Goal: Leave review/rating

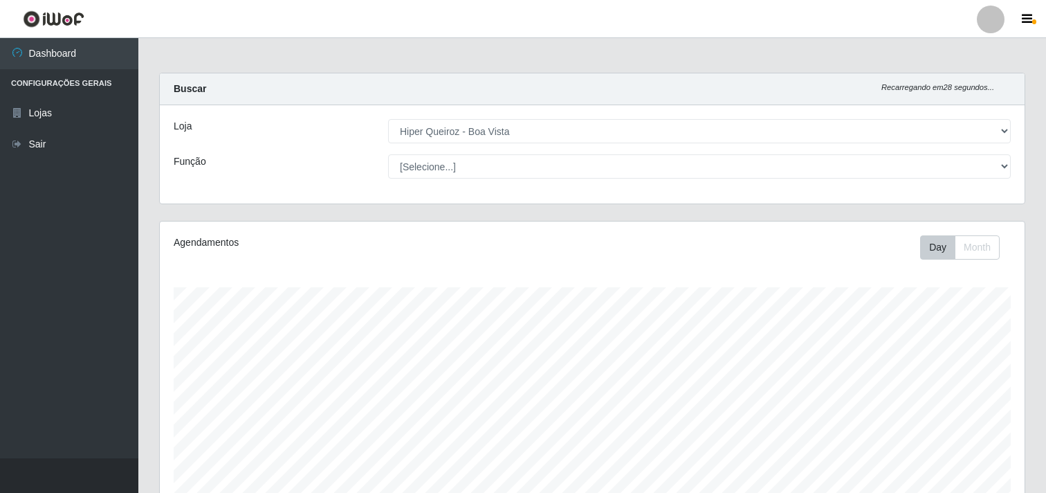
select select "514"
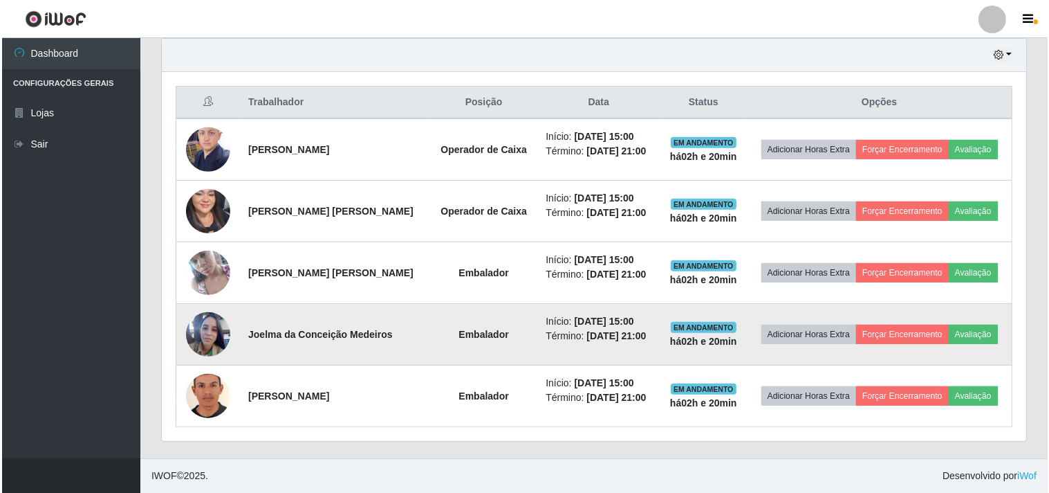
scroll to position [286, 865]
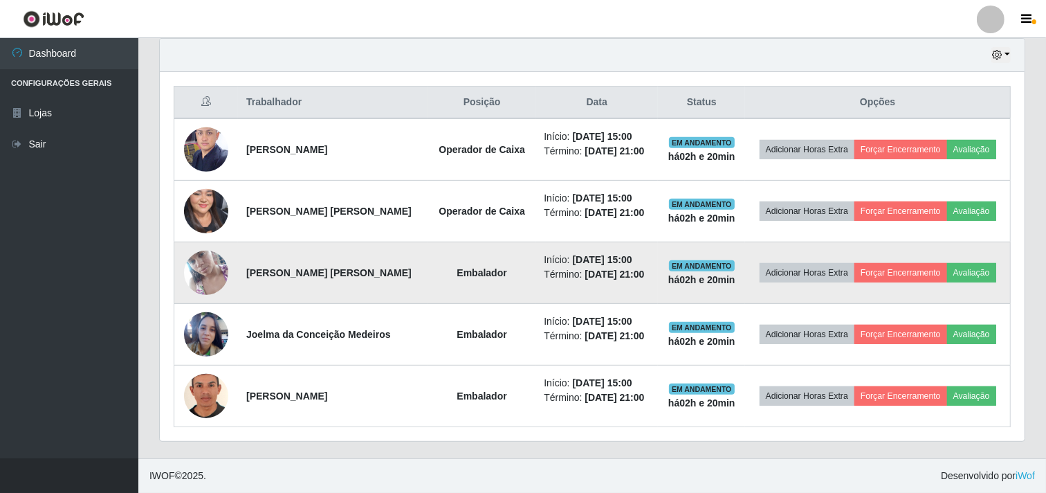
click at [203, 266] on img at bounding box center [206, 272] width 44 height 79
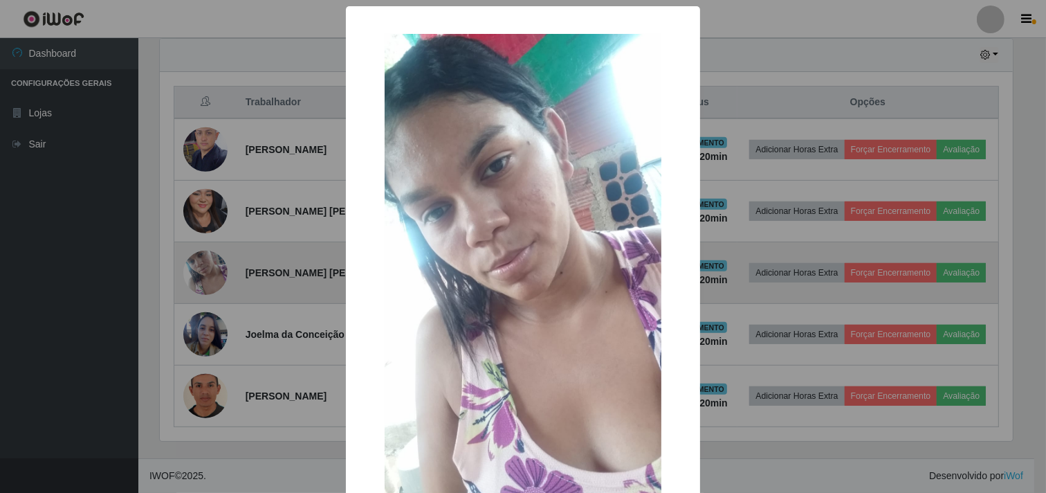
scroll to position [286, 856]
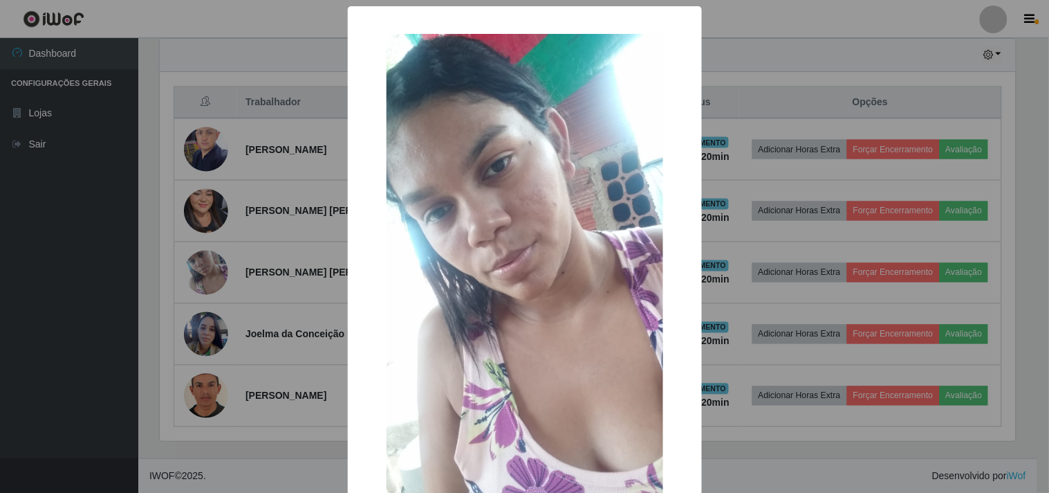
click at [195, 284] on div "× OK Cancel" at bounding box center [524, 246] width 1049 height 493
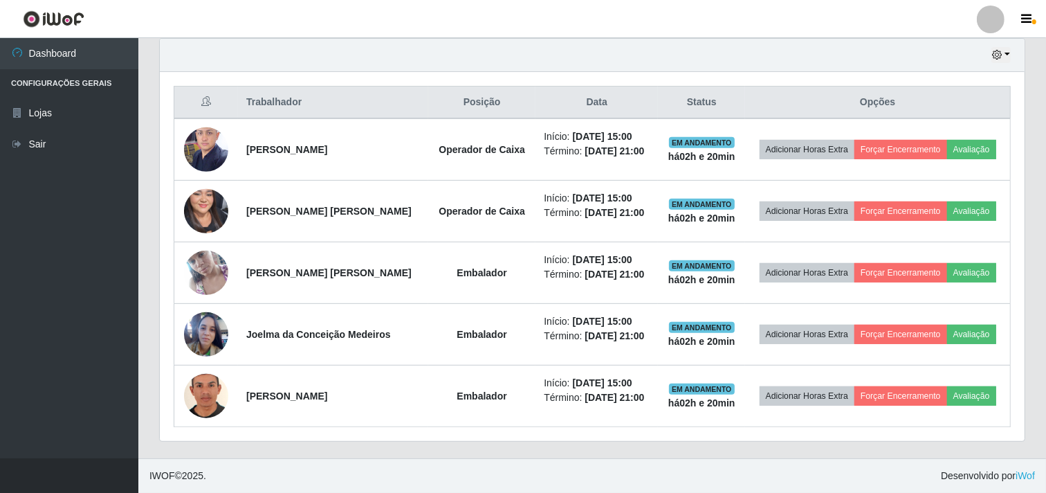
scroll to position [286, 865]
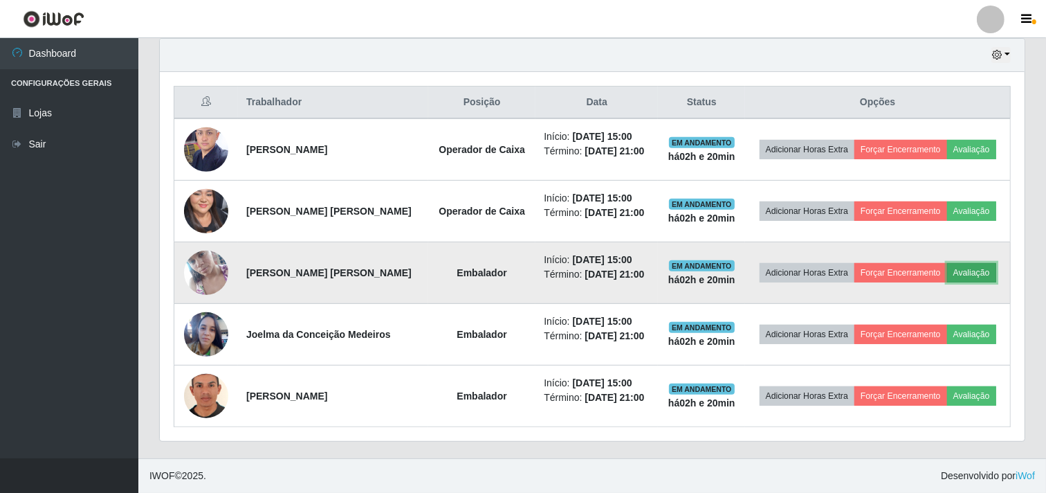
click at [983, 272] on button "Avaliação" at bounding box center [971, 272] width 49 height 19
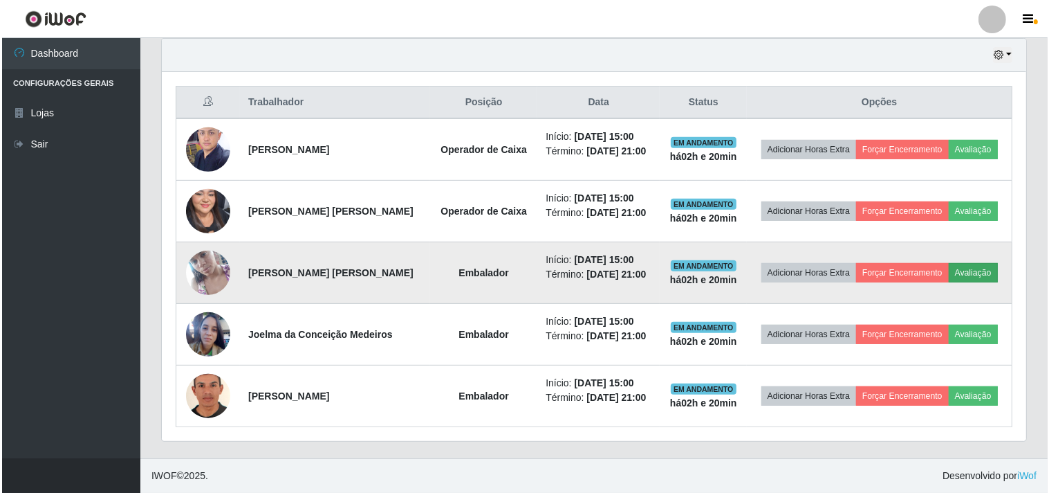
scroll to position [286, 856]
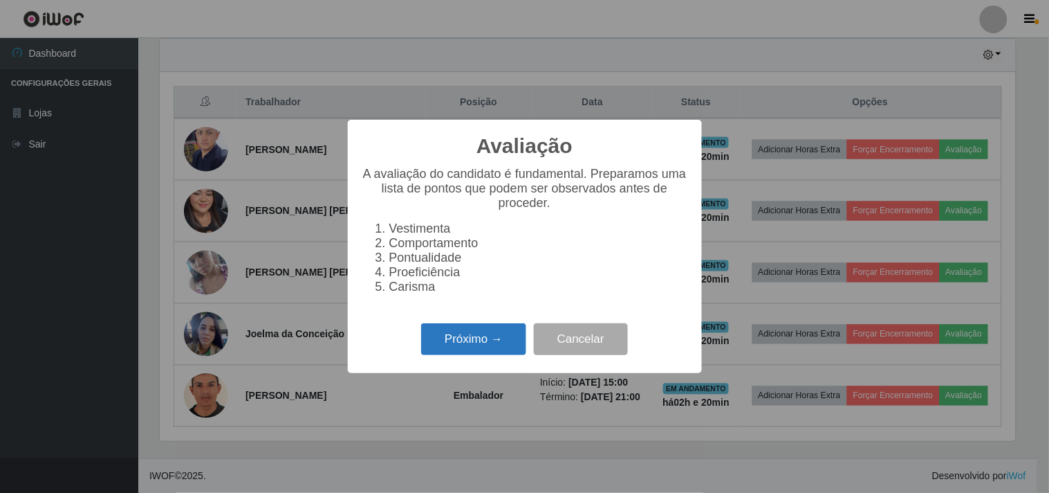
click at [446, 341] on button "Próximo →" at bounding box center [473, 339] width 105 height 33
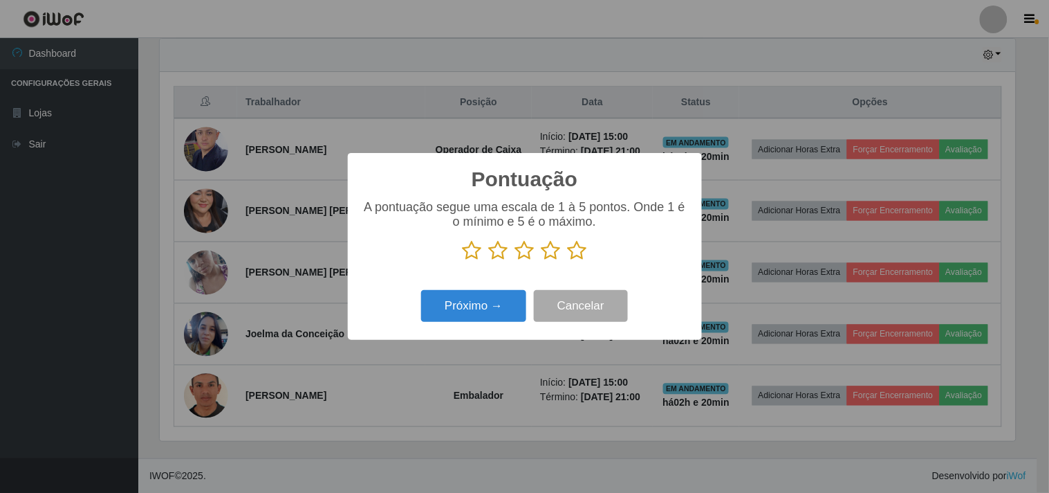
scroll to position [691524, 690954]
click at [529, 246] on icon at bounding box center [524, 250] width 19 height 21
click at [515, 261] on input "radio" at bounding box center [515, 261] width 0 height 0
click at [491, 300] on button "Próximo →" at bounding box center [473, 306] width 105 height 33
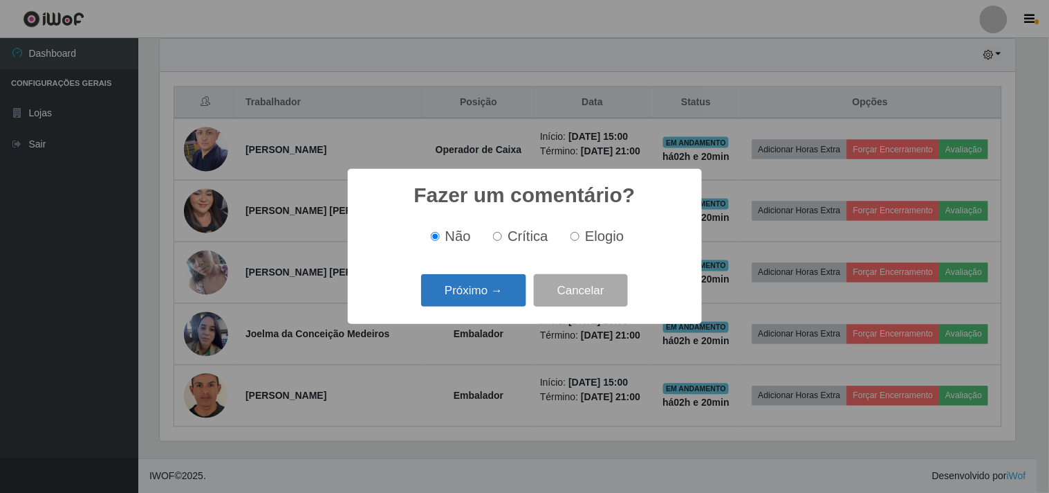
click at [478, 295] on button "Próximo →" at bounding box center [473, 290] width 105 height 33
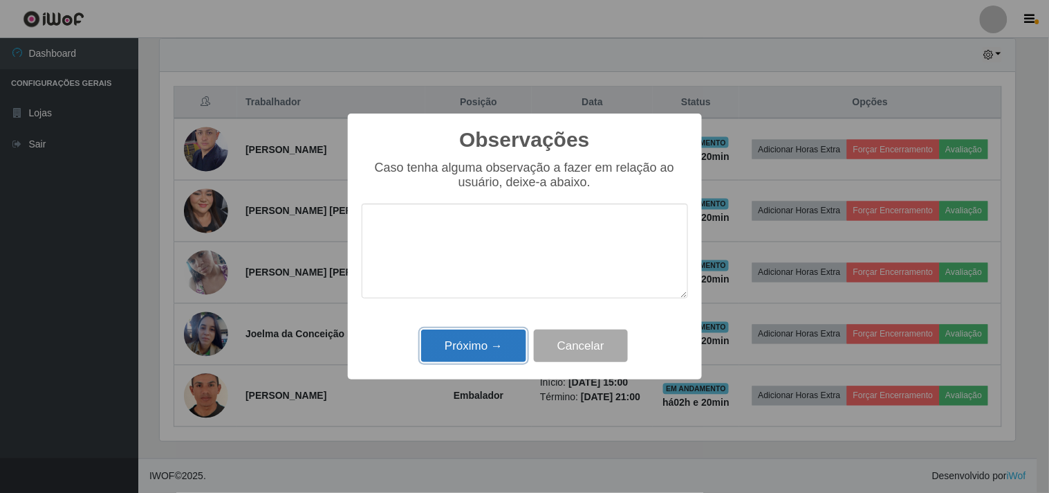
click at [473, 347] on button "Próximo →" at bounding box center [473, 345] width 105 height 33
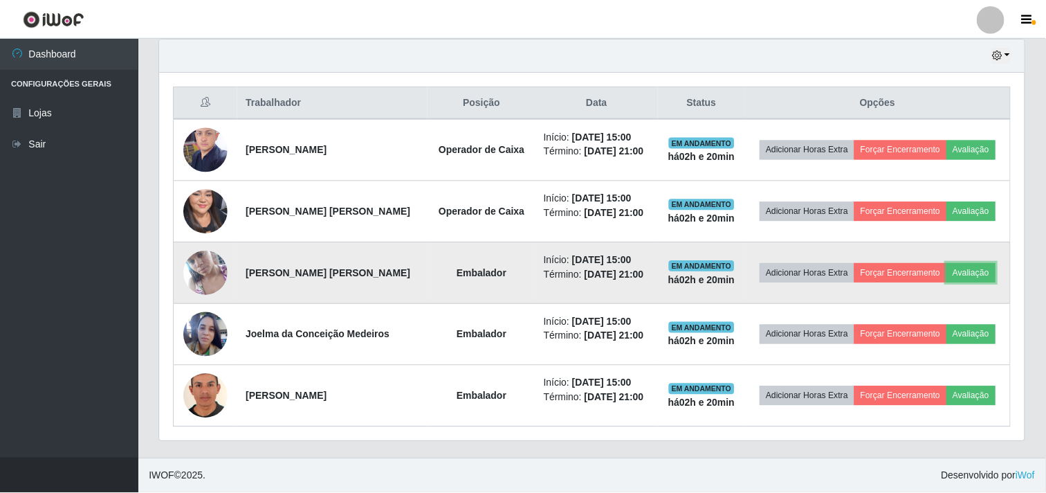
scroll to position [286, 865]
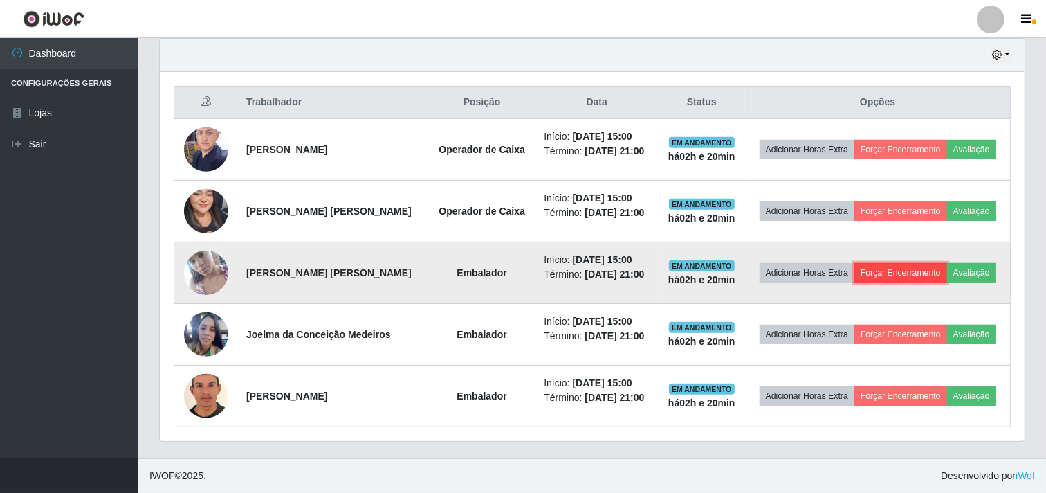
click at [915, 272] on button "Forçar Encerramento" at bounding box center [900, 272] width 93 height 19
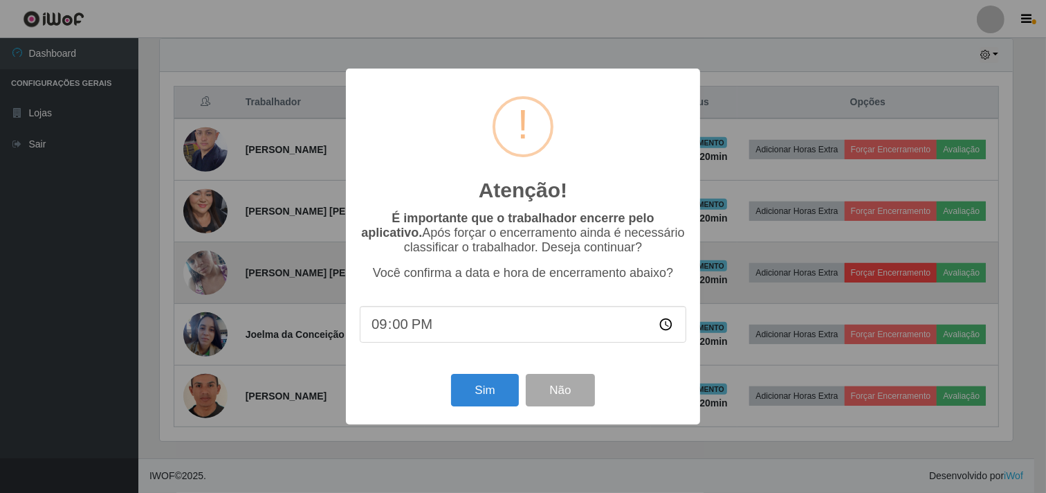
scroll to position [286, 856]
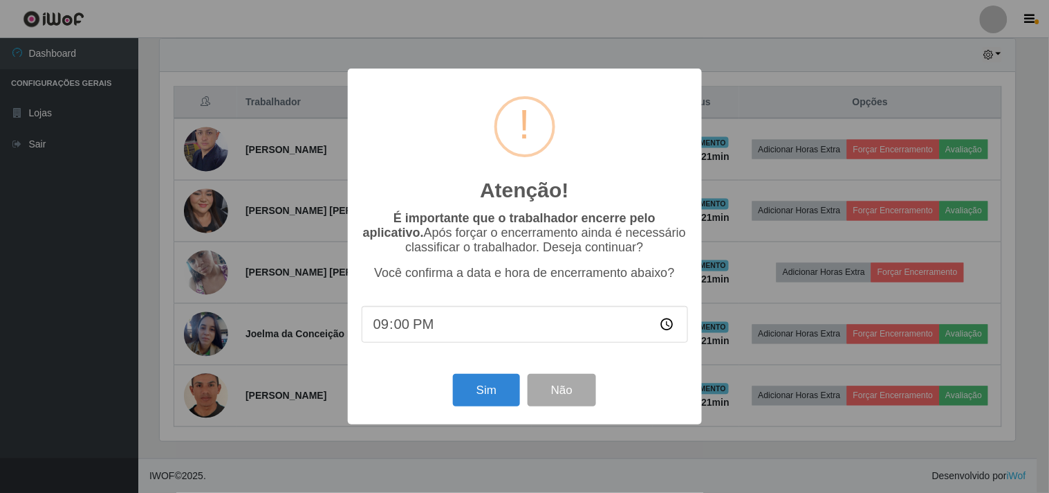
click at [450, 325] on input "21:00" at bounding box center [525, 324] width 327 height 37
type input "17:21"
click at [499, 398] on button "Sim" at bounding box center [486, 390] width 67 height 33
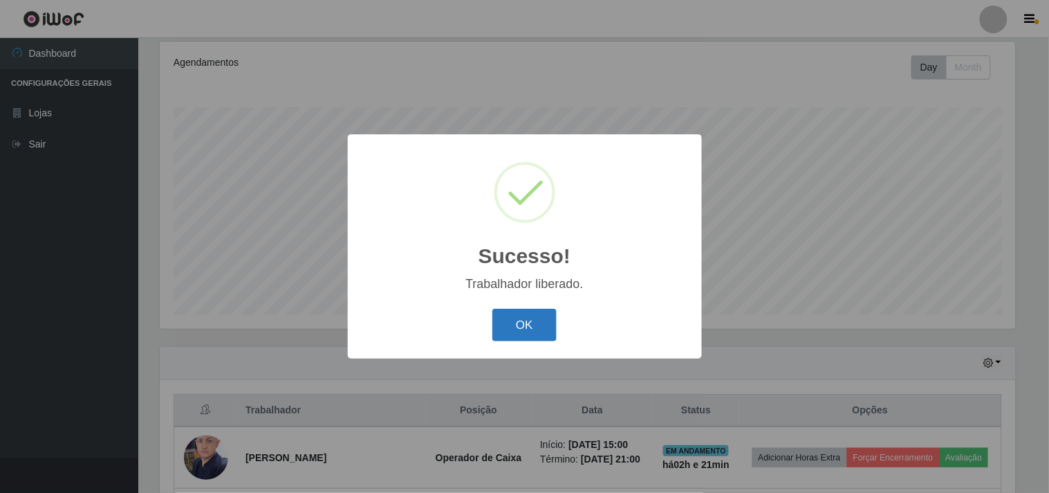
click at [526, 331] on button "OK" at bounding box center [525, 325] width 64 height 33
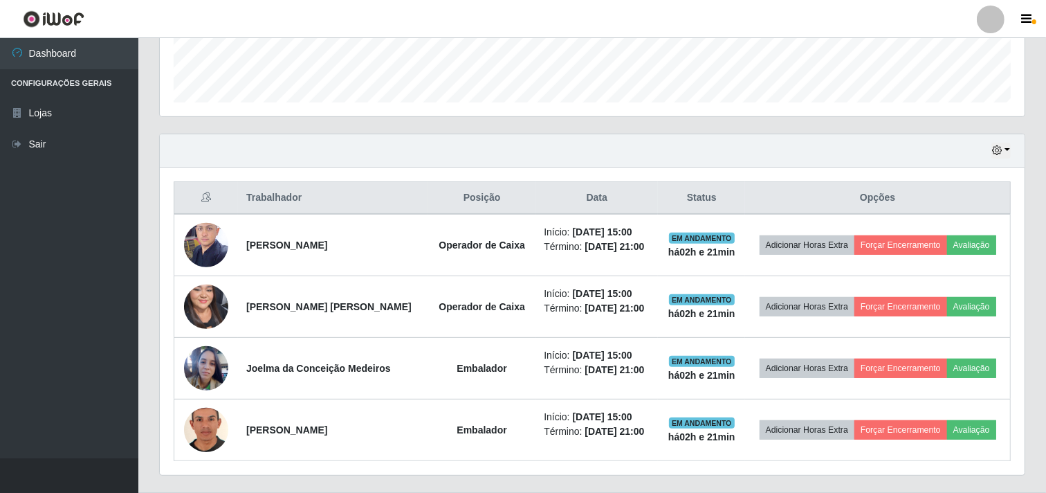
scroll to position [426, 0]
